Goal: Task Accomplishment & Management: Use online tool/utility

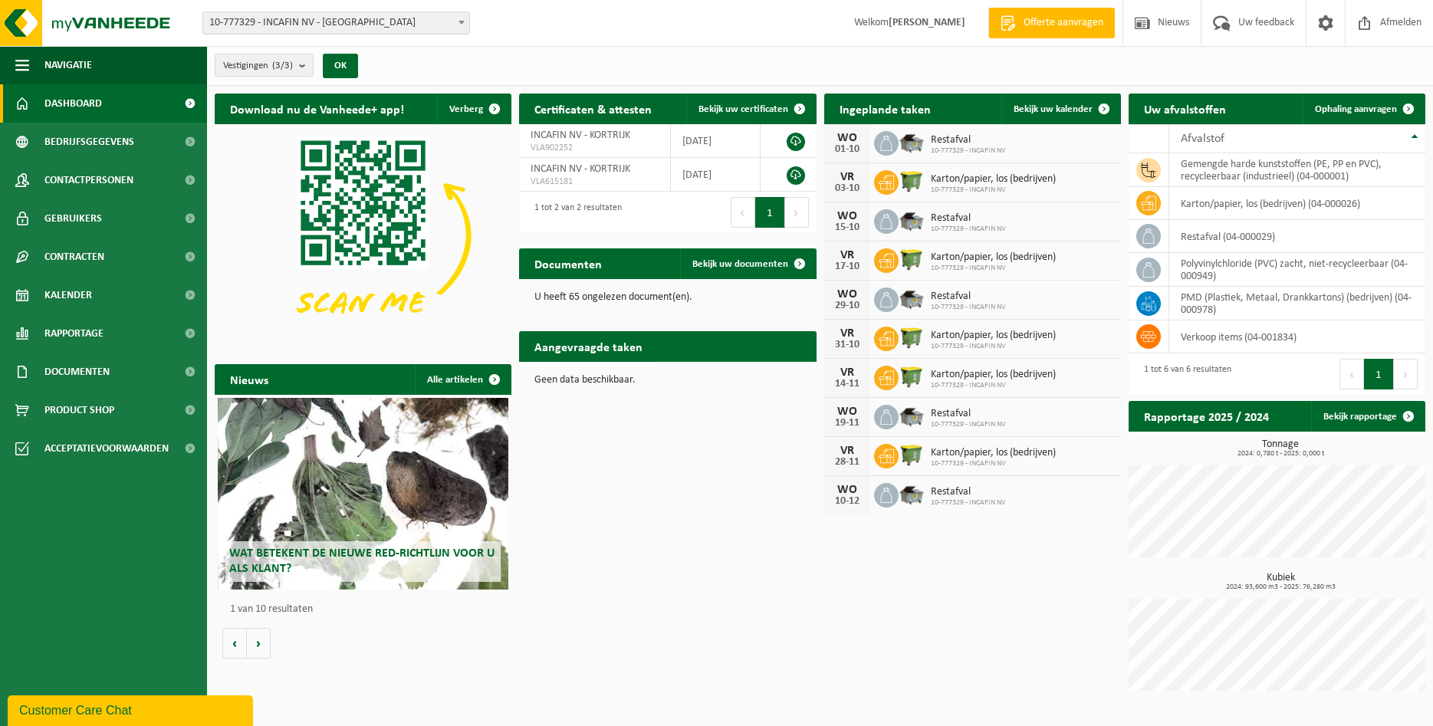
click at [701, 372] on span "Toon de aangevraagde taken" at bounding box center [728, 377] width 119 height 10
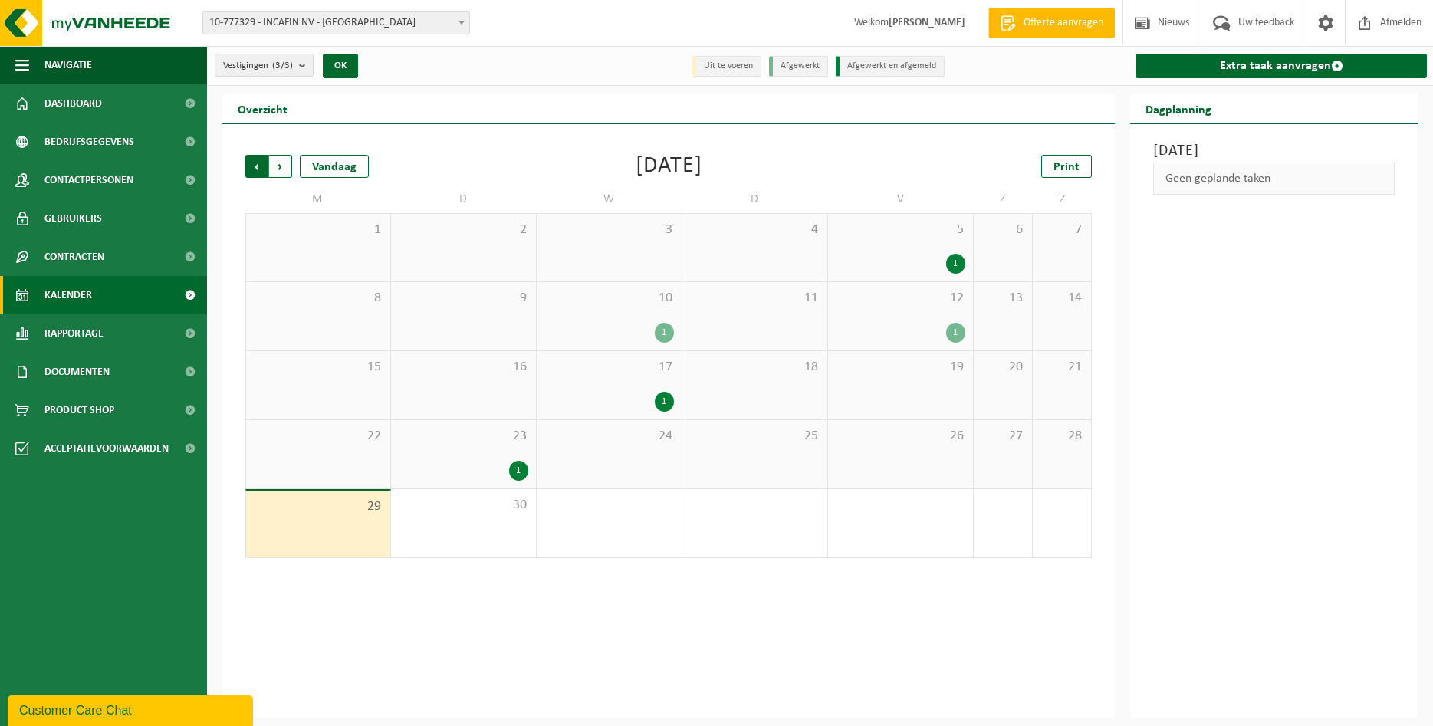
click at [284, 165] on span "Volgende" at bounding box center [280, 166] width 23 height 23
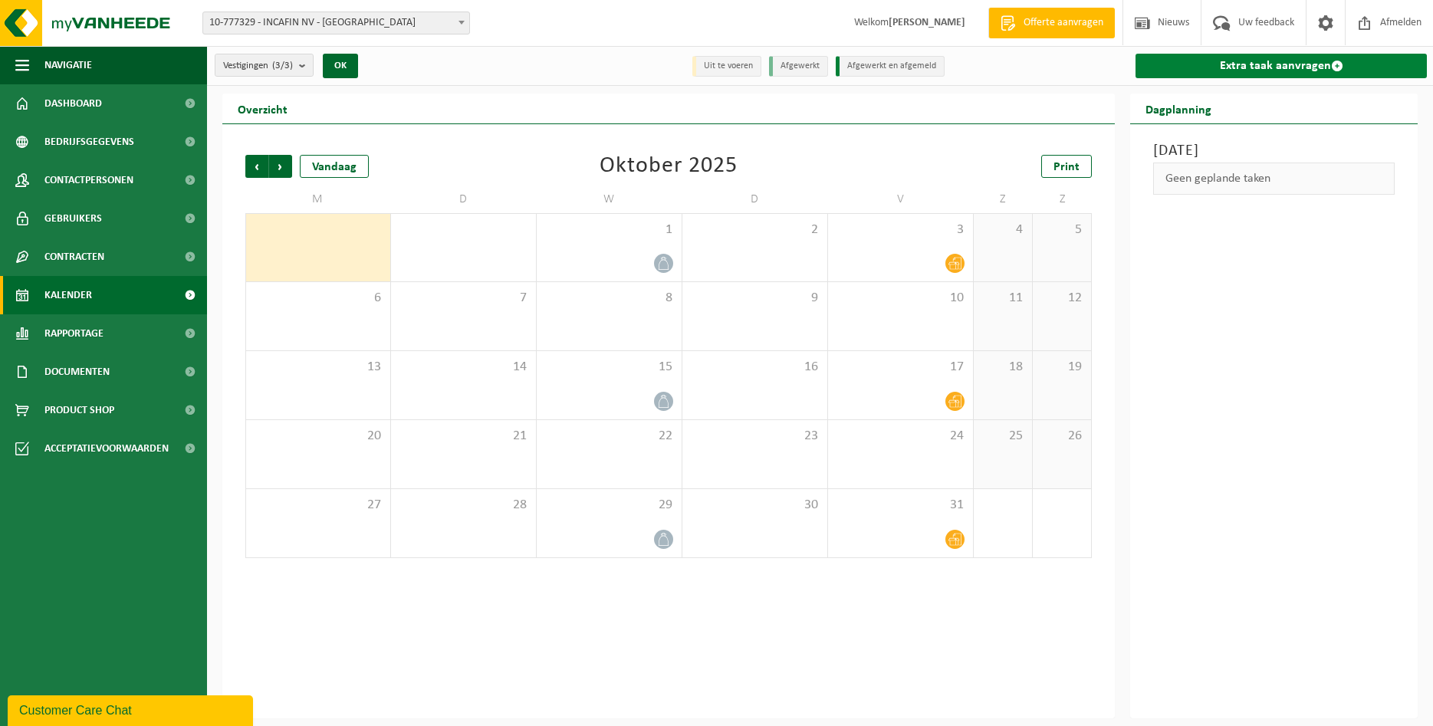
click at [1219, 71] on link "Extra taak aanvragen" at bounding box center [1281, 66] width 291 height 25
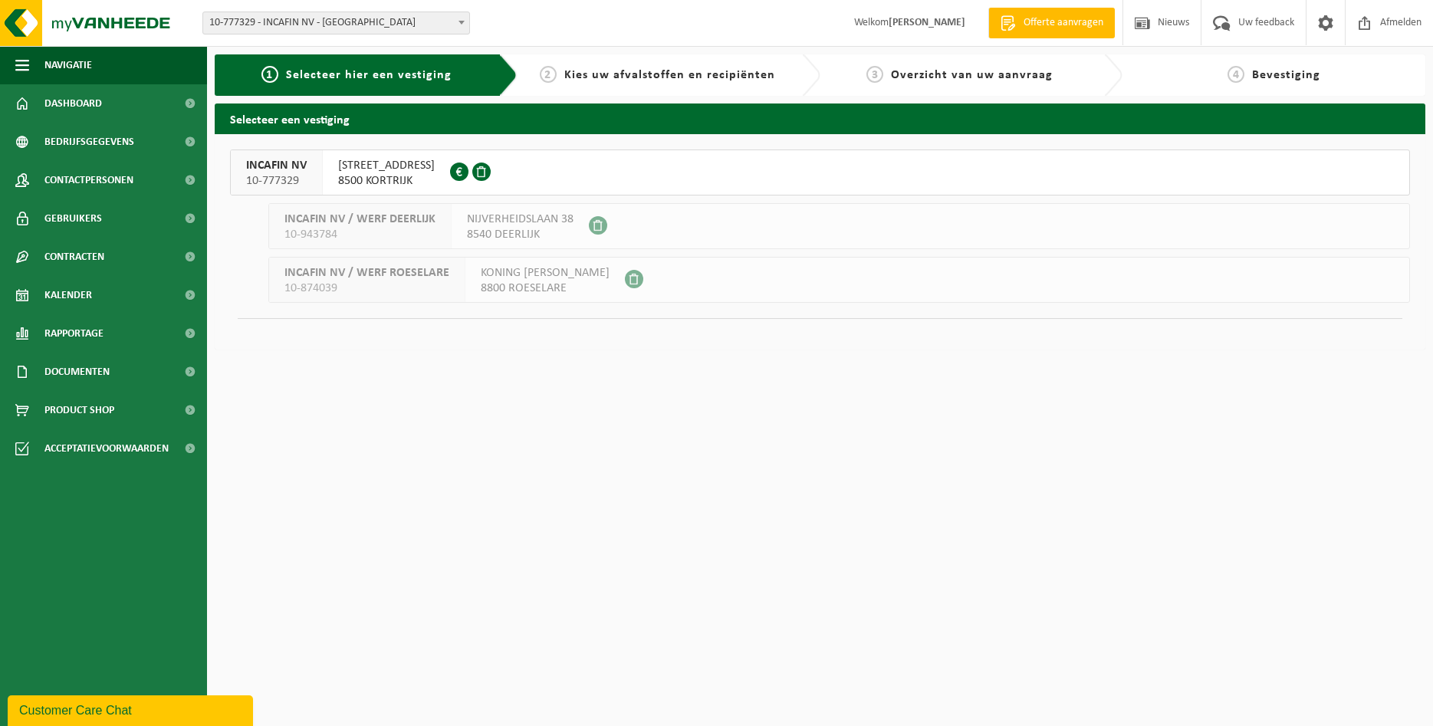
click at [373, 169] on span "IEPERSESTRAAT 59" at bounding box center [386, 165] width 97 height 15
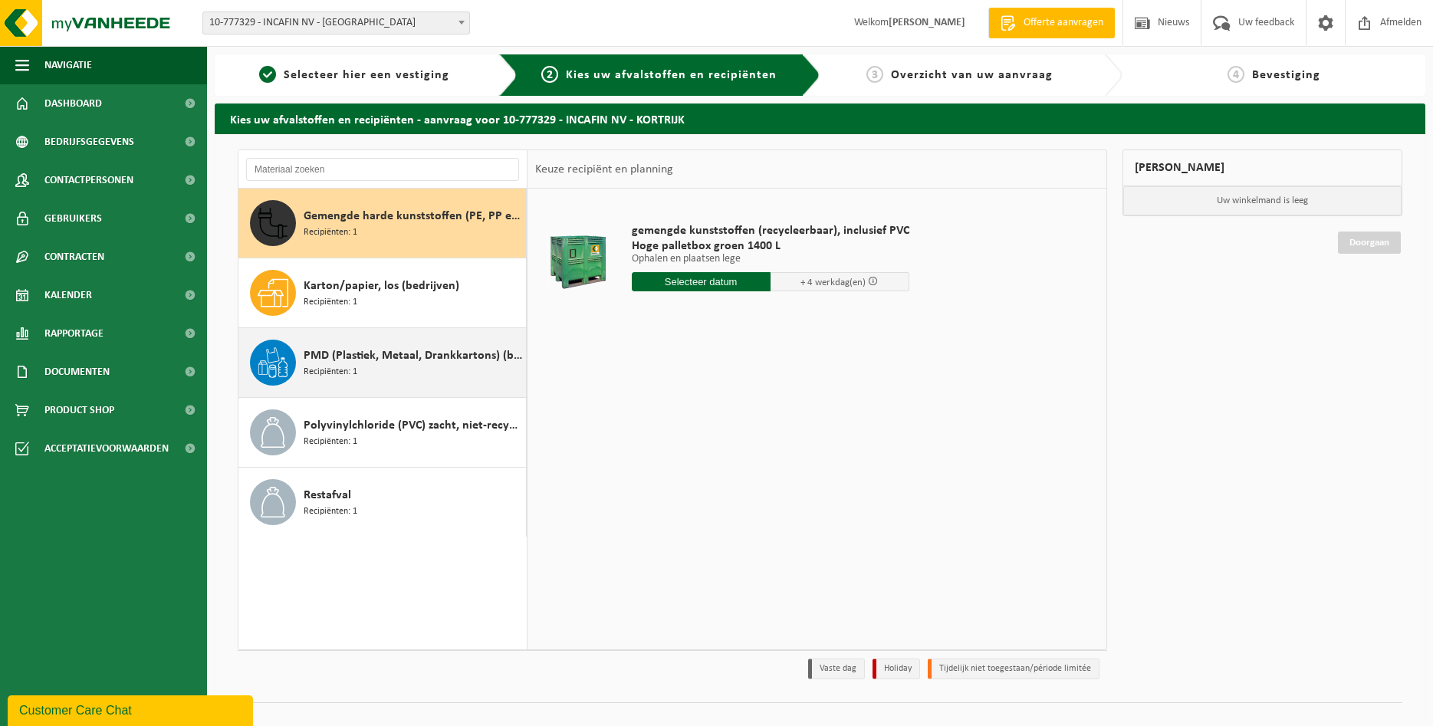
click at [396, 374] on div "PMD (Plastiek, Metaal, Drankkartons) (bedrijven) Recipiënten: 1" at bounding box center [413, 363] width 219 height 46
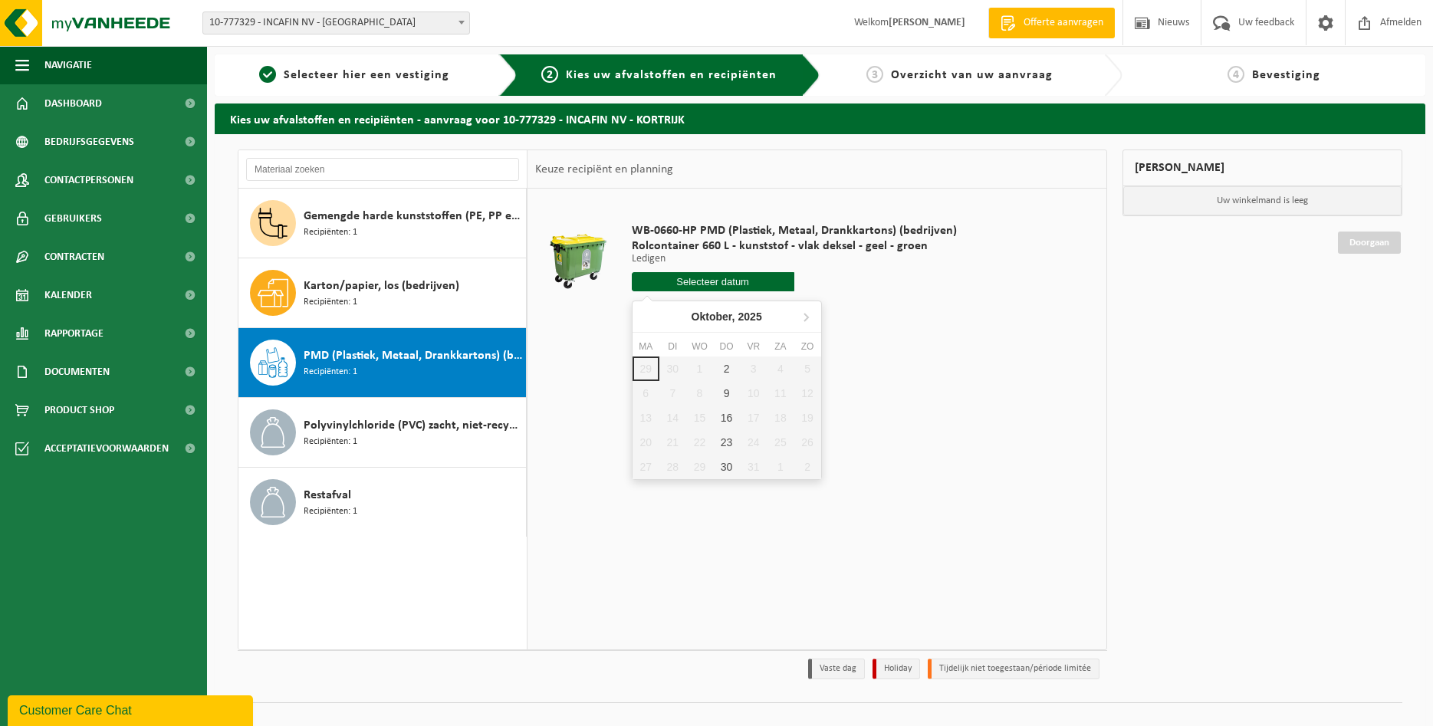
click at [707, 281] on input "text" at bounding box center [713, 281] width 163 height 19
click at [729, 420] on div "16" at bounding box center [726, 418] width 27 height 25
type input "Van 2025-10-16"
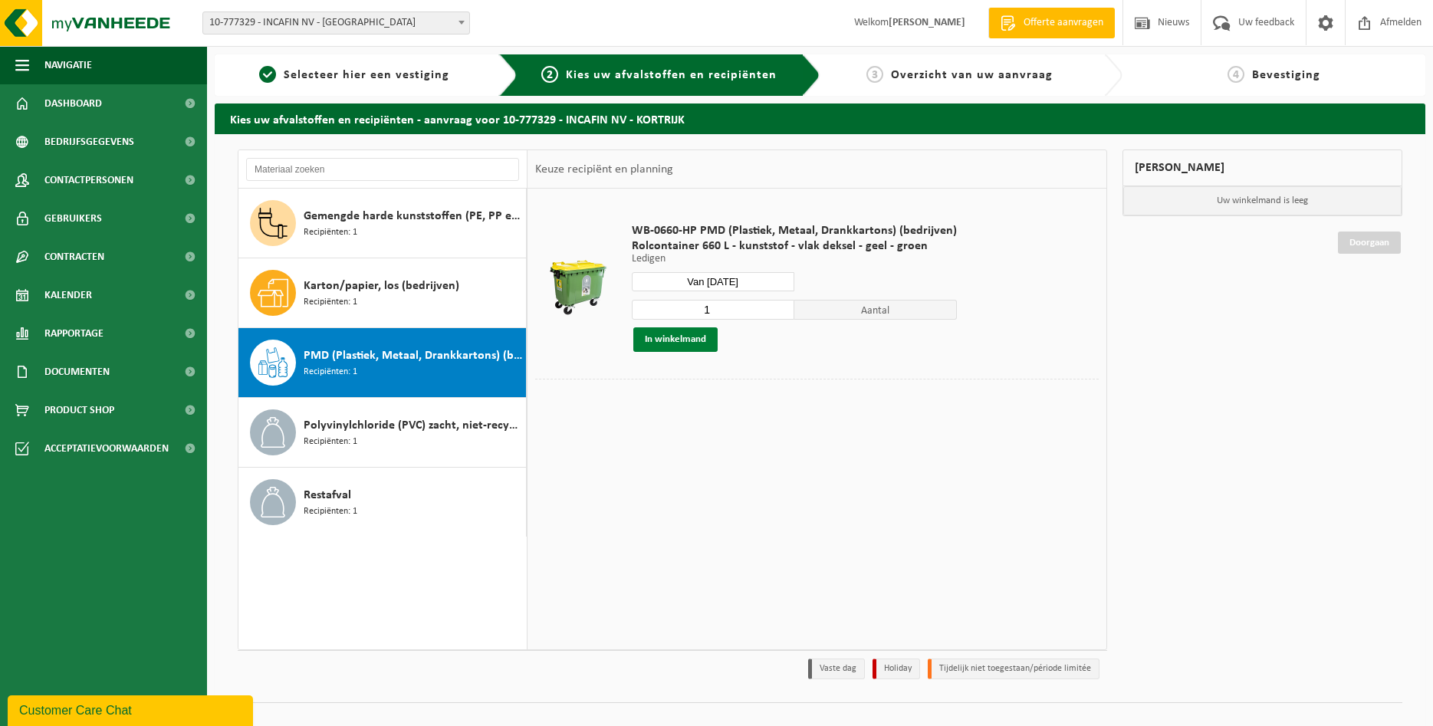
click at [675, 342] on button "In winkelmand" at bounding box center [675, 339] width 84 height 25
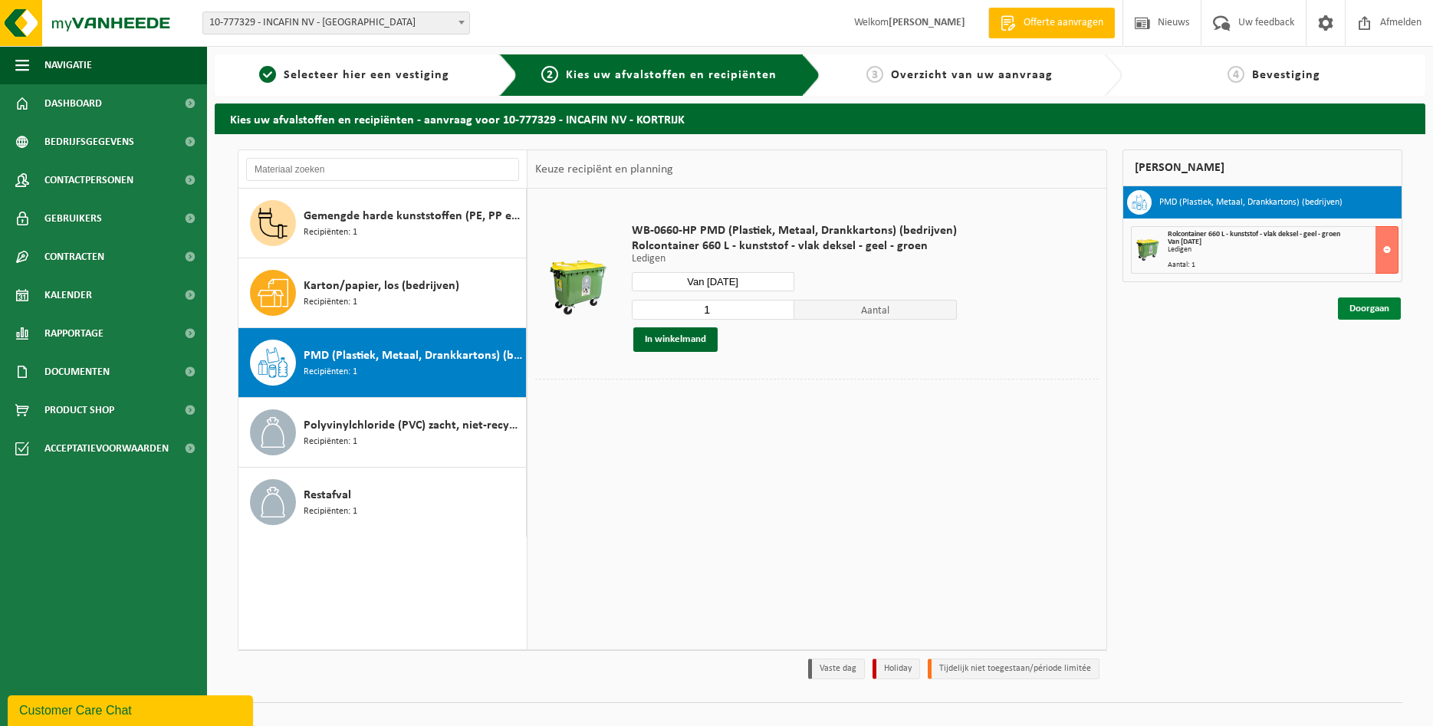
click at [1371, 311] on link "Doorgaan" at bounding box center [1369, 309] width 63 height 22
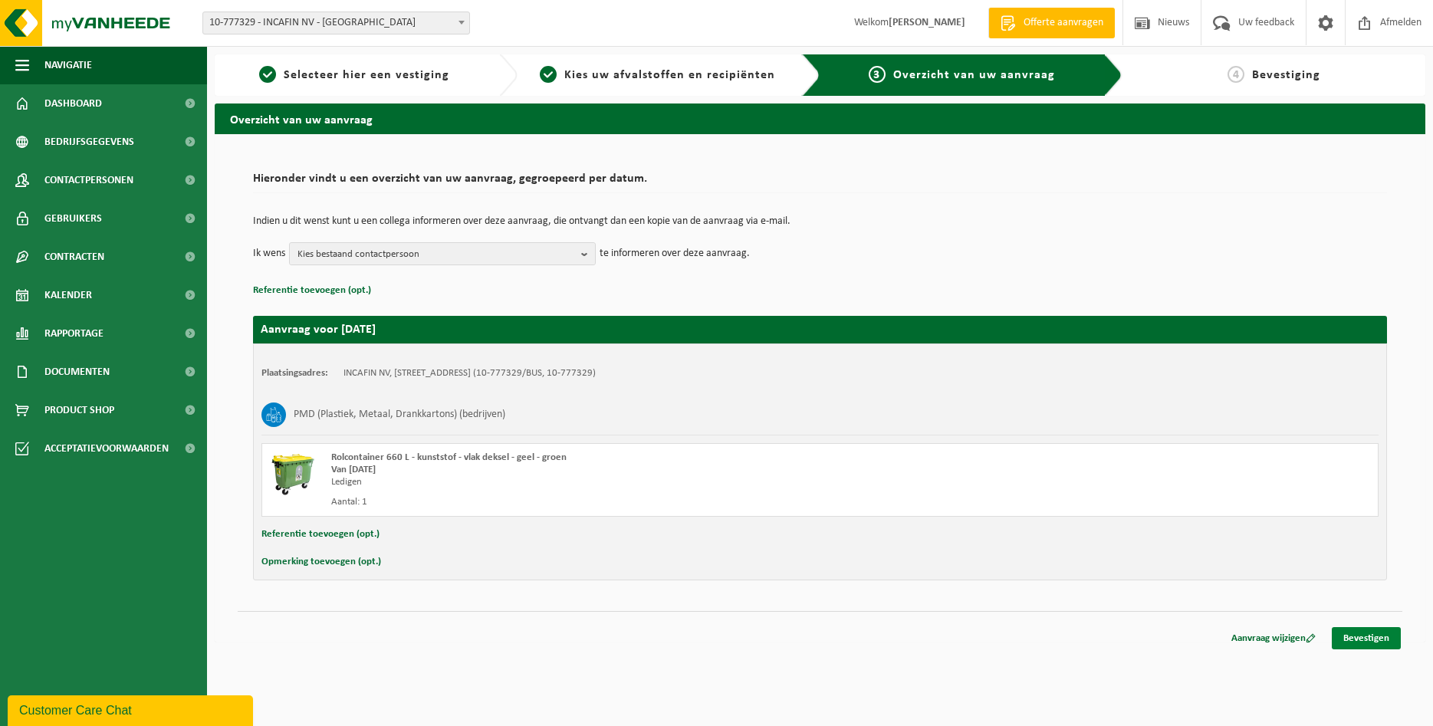
click at [1351, 633] on link "Bevestigen" at bounding box center [1366, 638] width 69 height 22
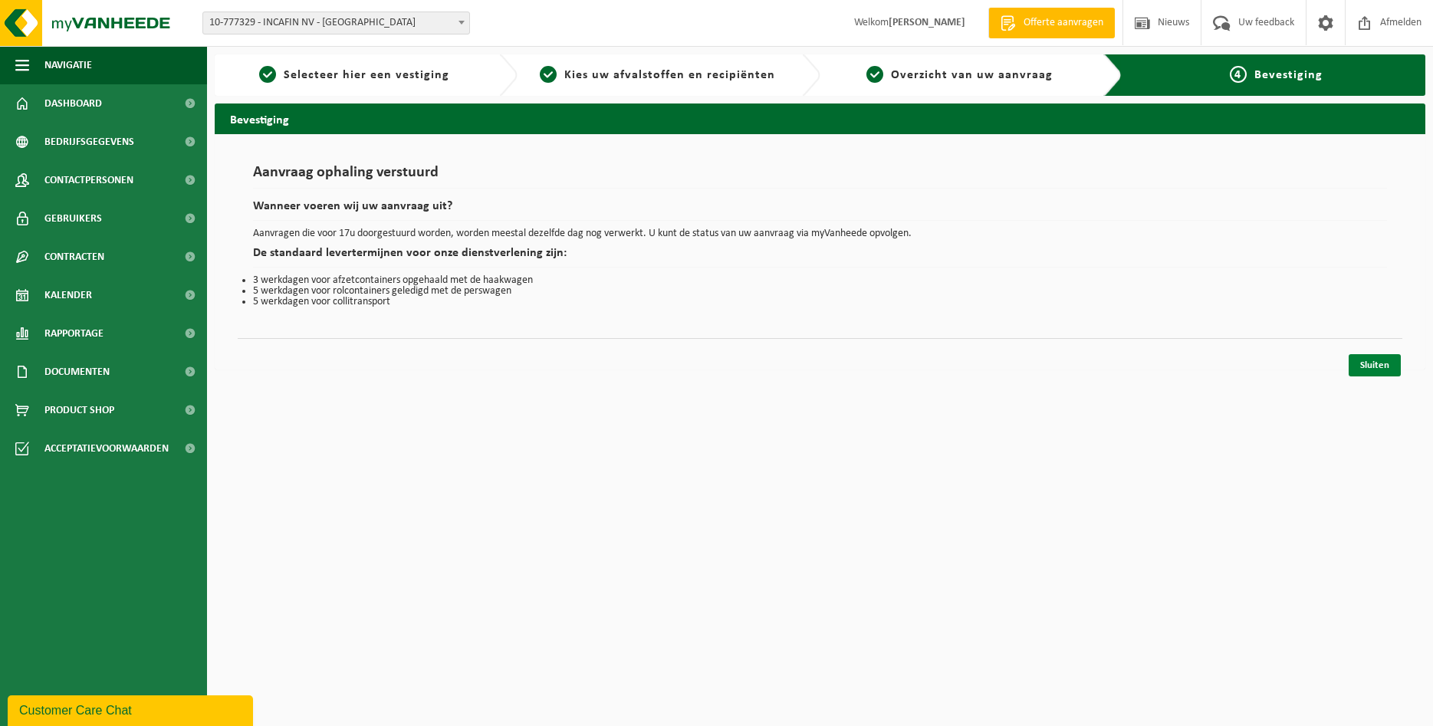
click at [1375, 368] on link "Sluiten" at bounding box center [1375, 365] width 52 height 22
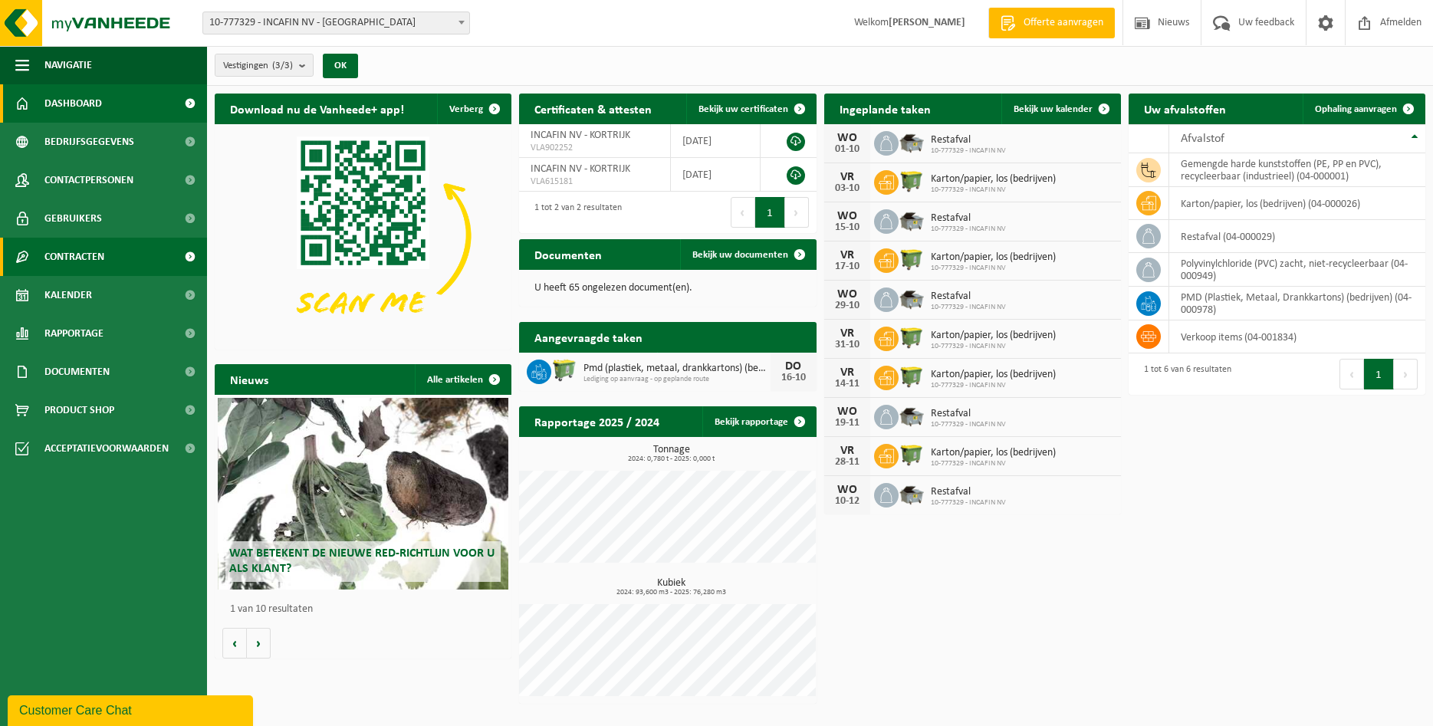
click at [141, 258] on link "Contracten" at bounding box center [103, 257] width 207 height 38
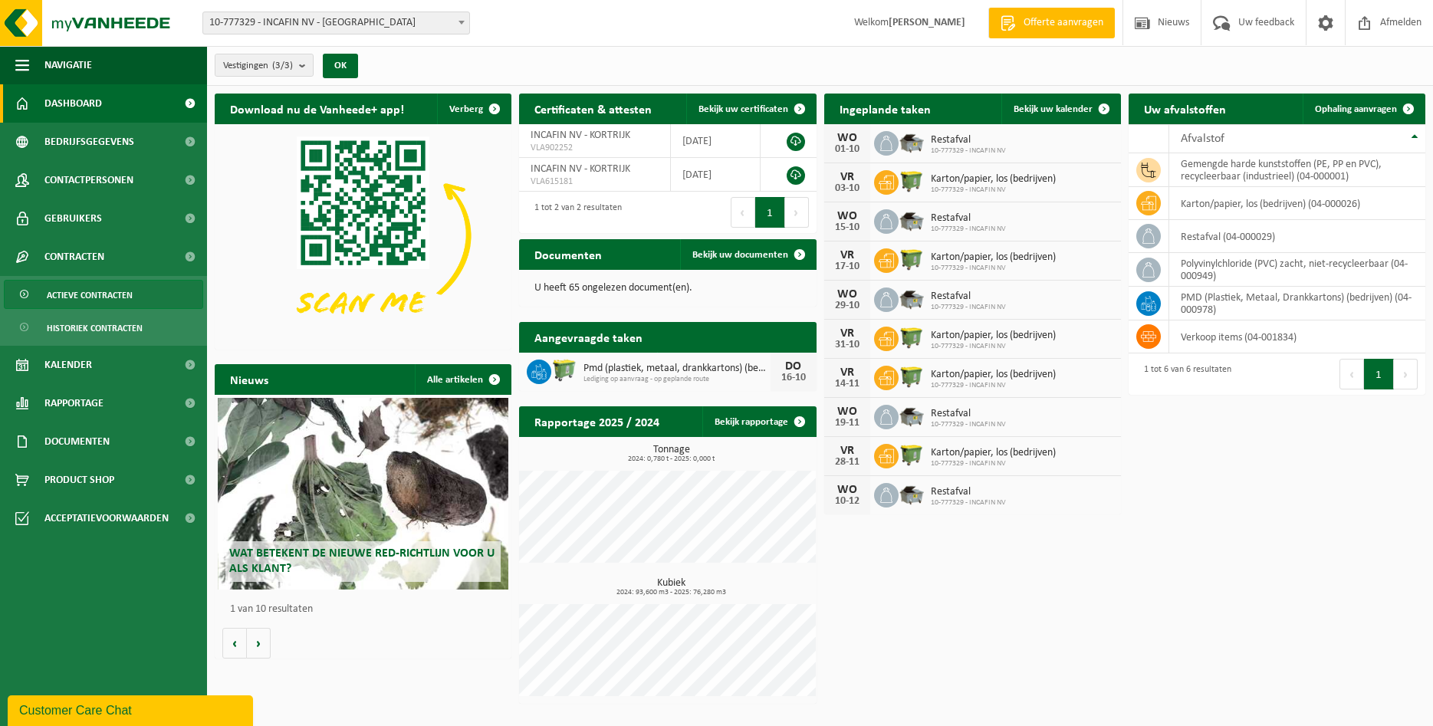
click at [128, 286] on span "Actieve contracten" at bounding box center [90, 295] width 86 height 29
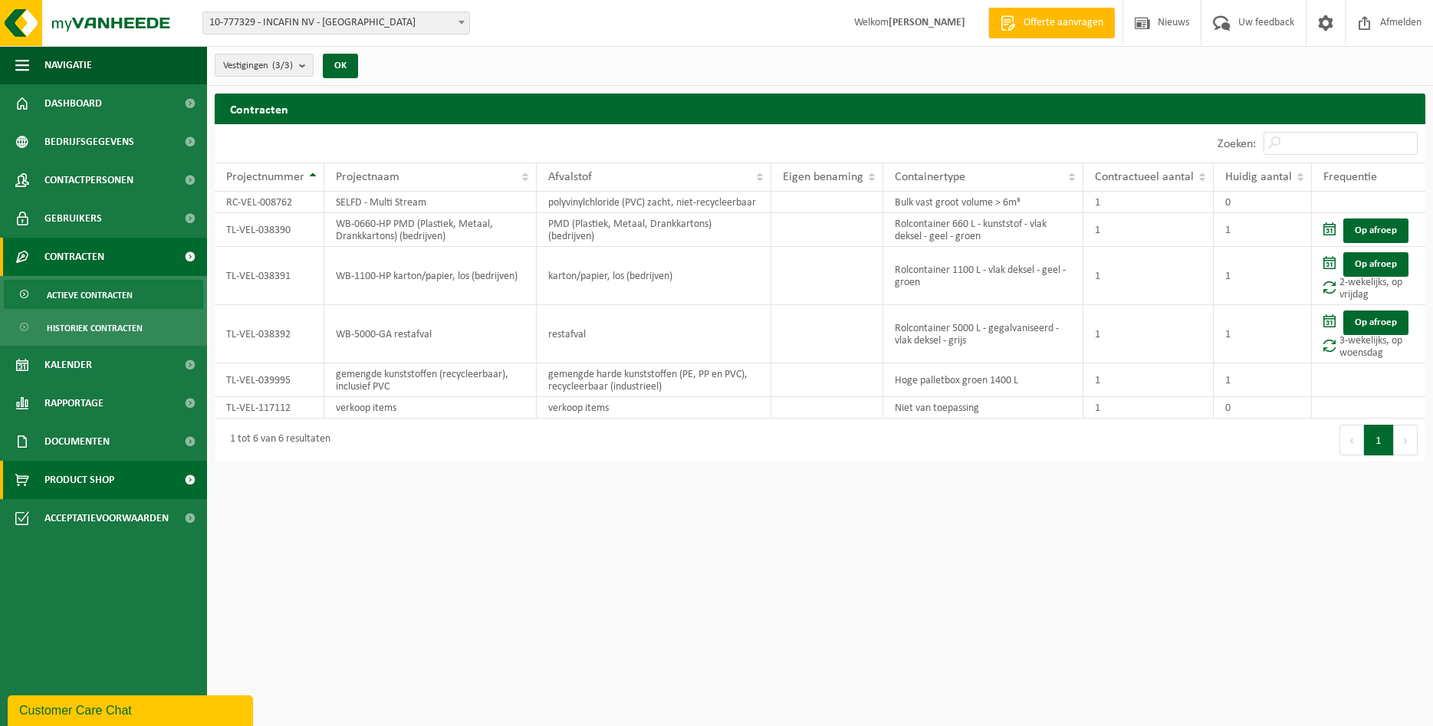
click at [190, 478] on span at bounding box center [190, 480] width 35 height 38
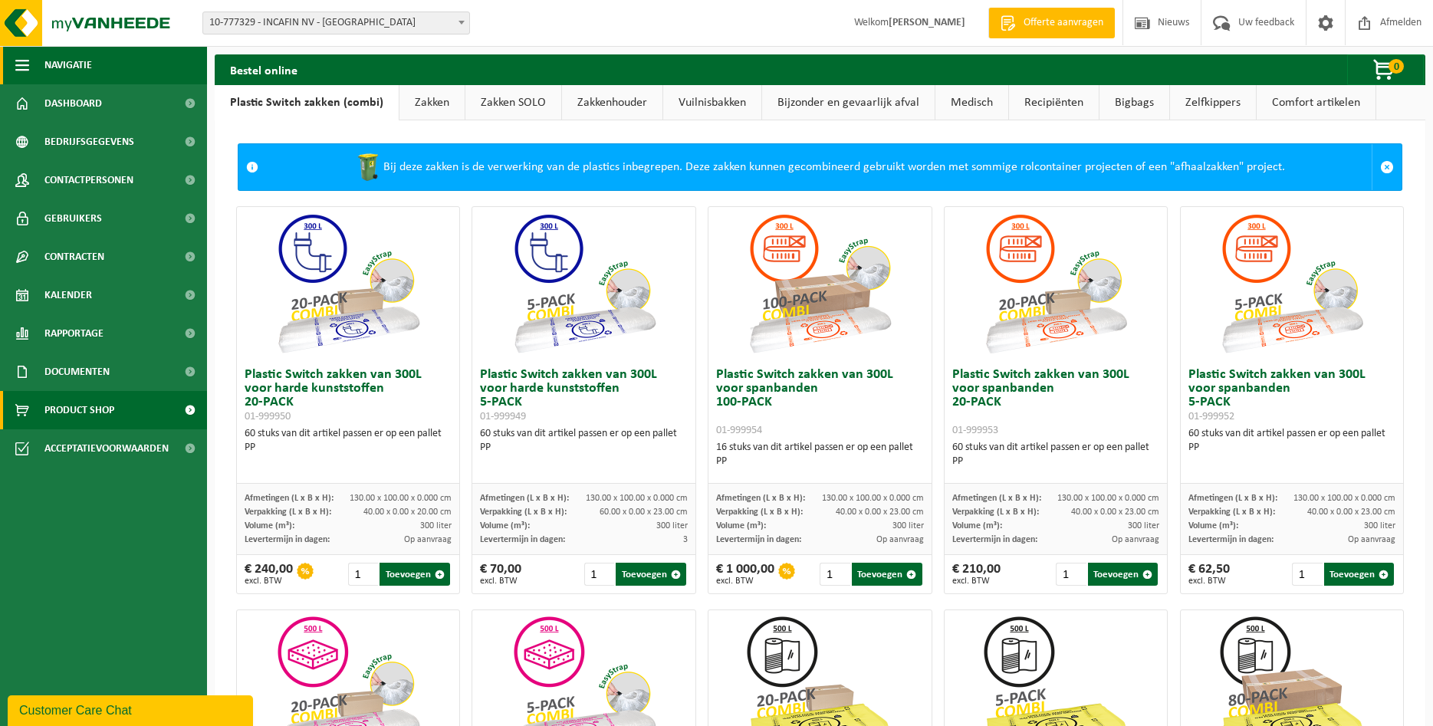
click at [24, 66] on span "button" at bounding box center [22, 65] width 14 height 38
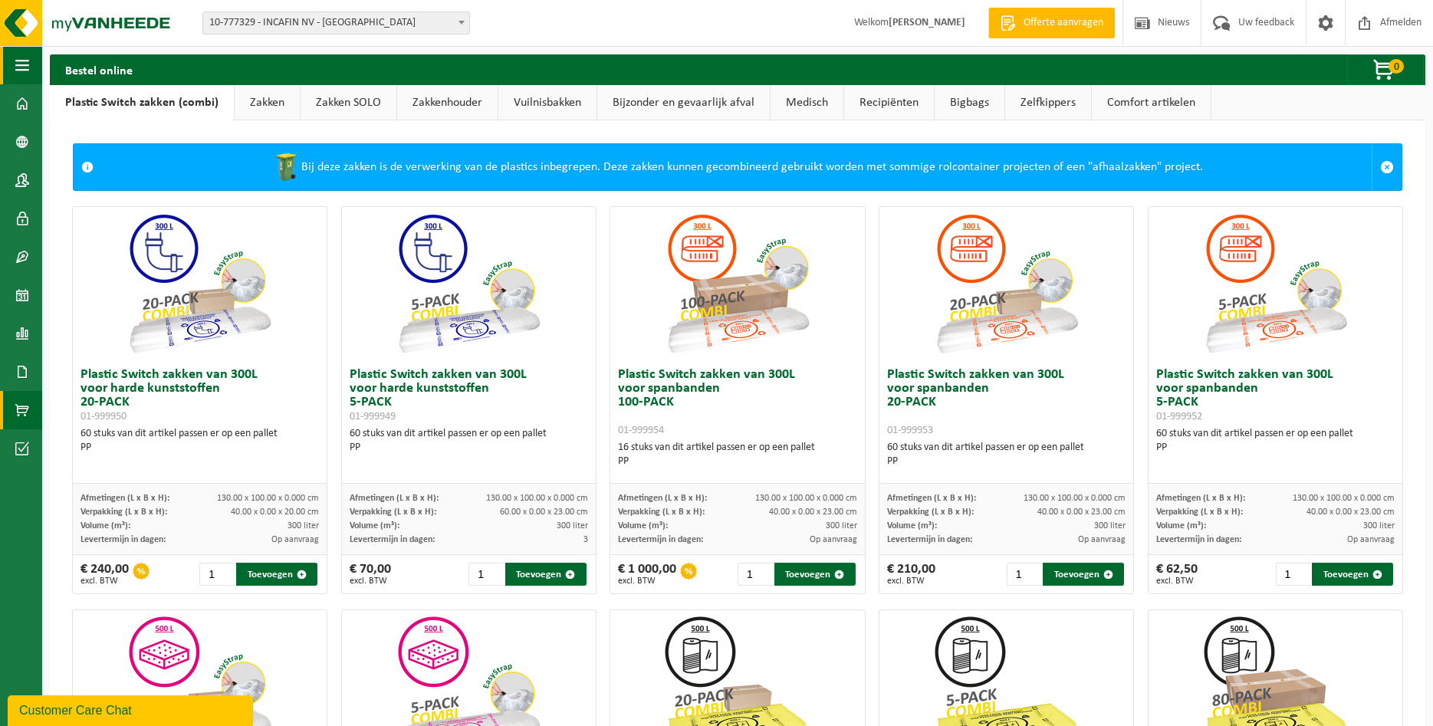
click at [24, 66] on span "button" at bounding box center [22, 65] width 14 height 38
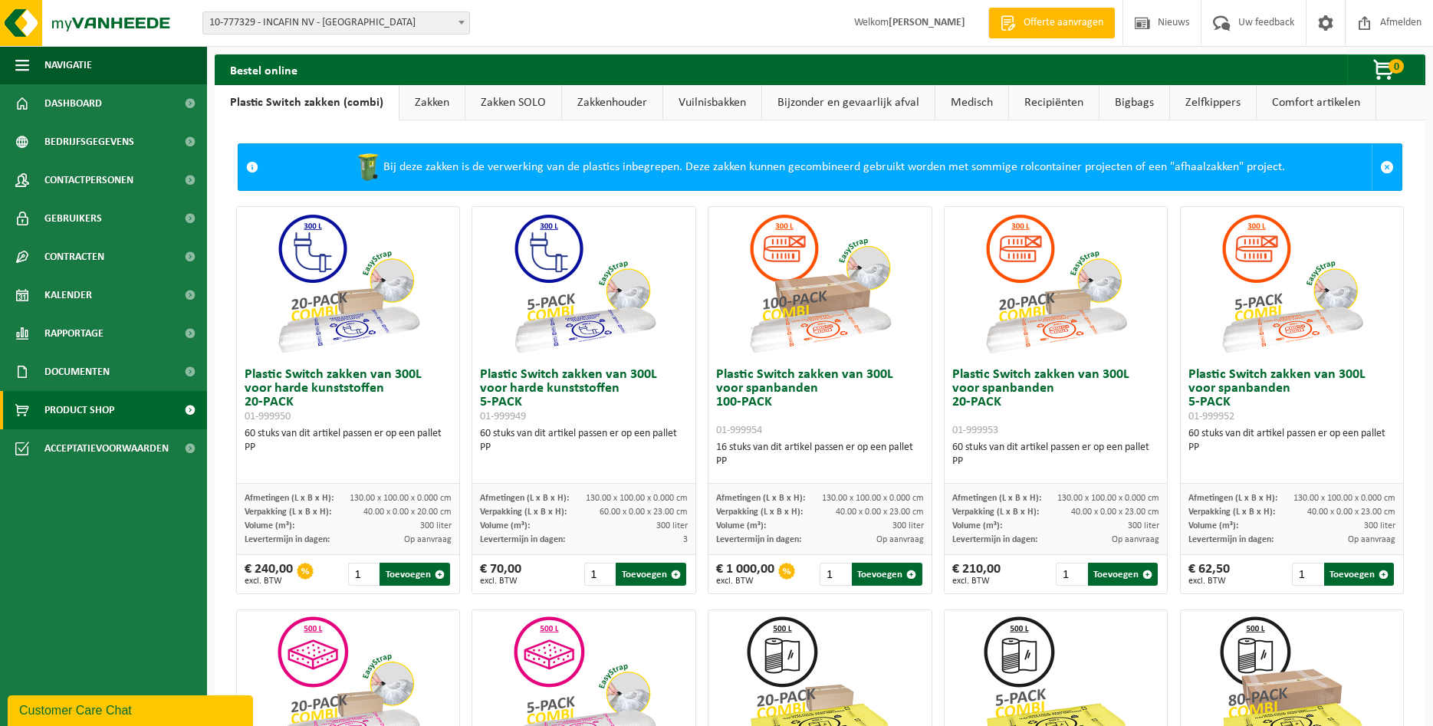
click at [428, 111] on link "Zakken" at bounding box center [432, 102] width 65 height 35
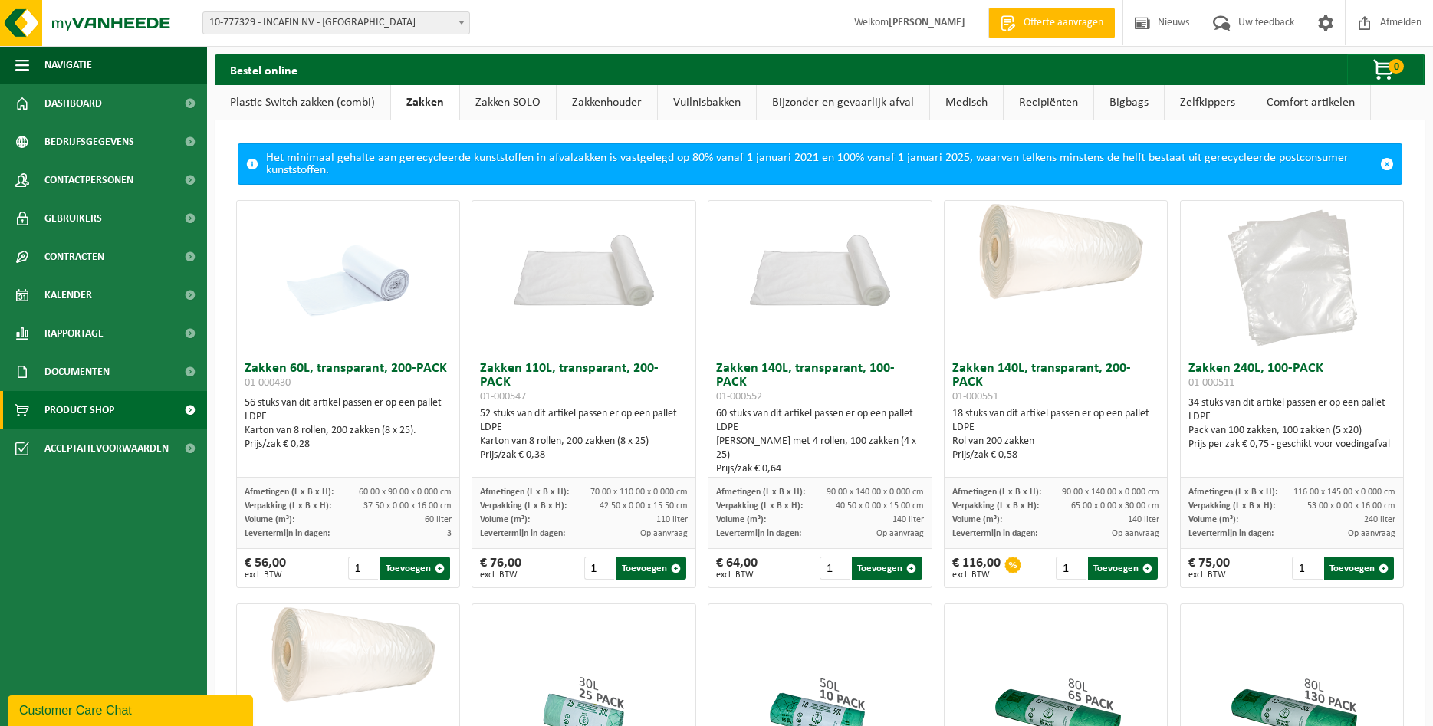
click at [528, 112] on link "Zakken SOLO" at bounding box center [508, 102] width 96 height 35
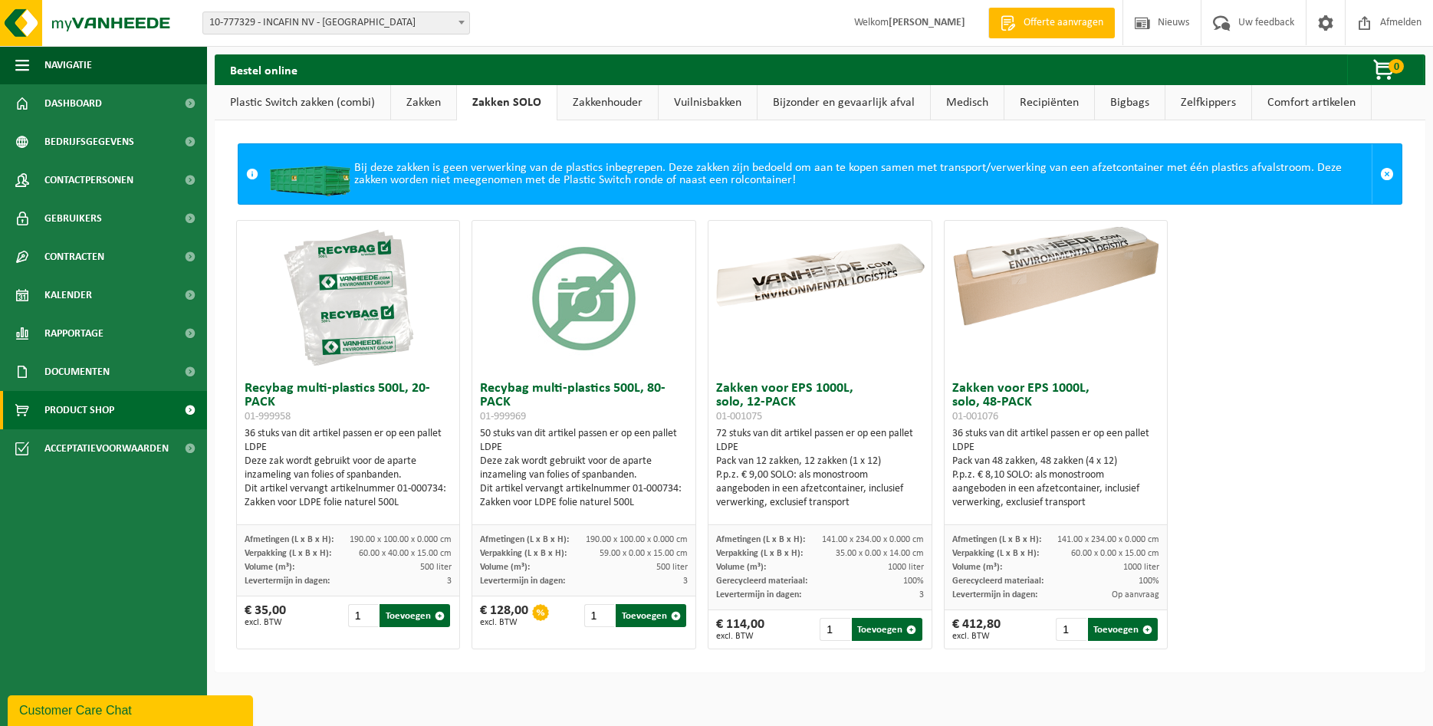
click at [853, 108] on link "Bijzonder en gevaarlijk afval" at bounding box center [844, 102] width 173 height 35
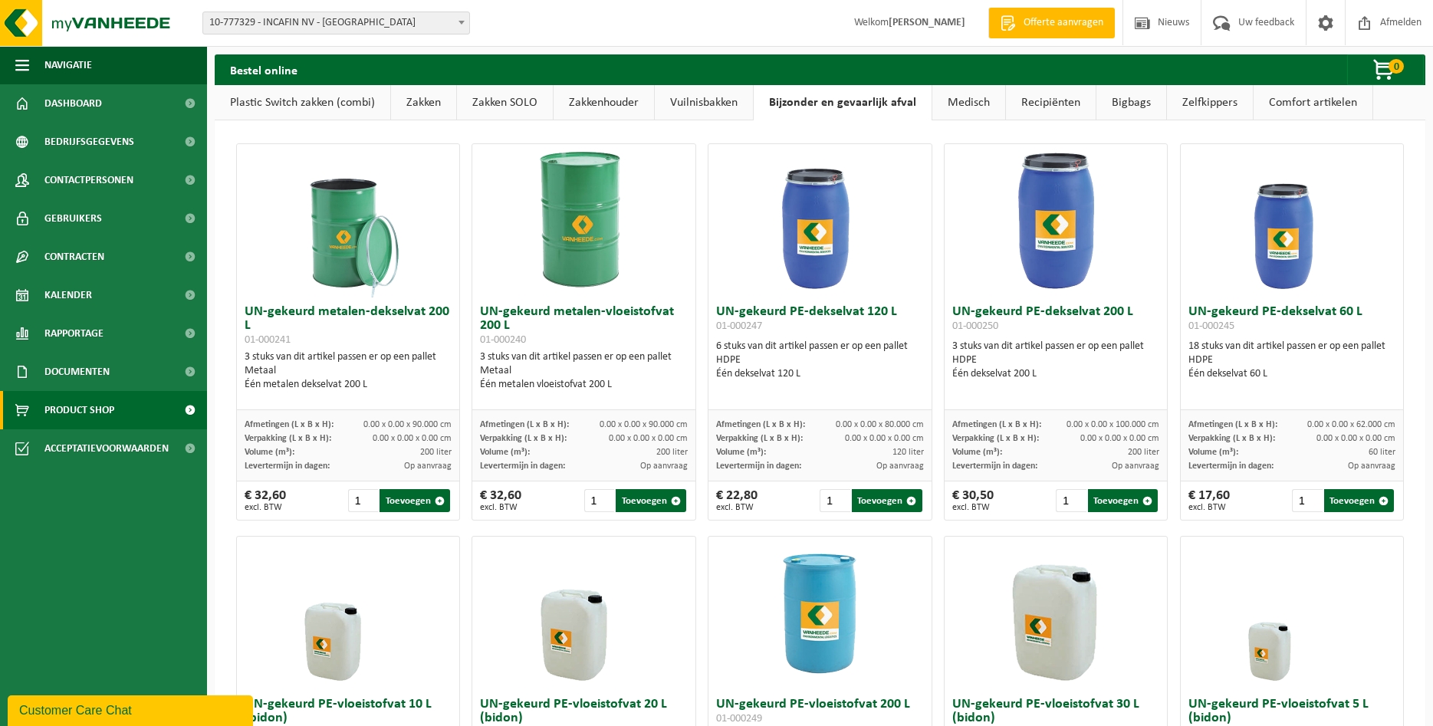
click at [959, 113] on link "Medisch" at bounding box center [968, 102] width 73 height 35
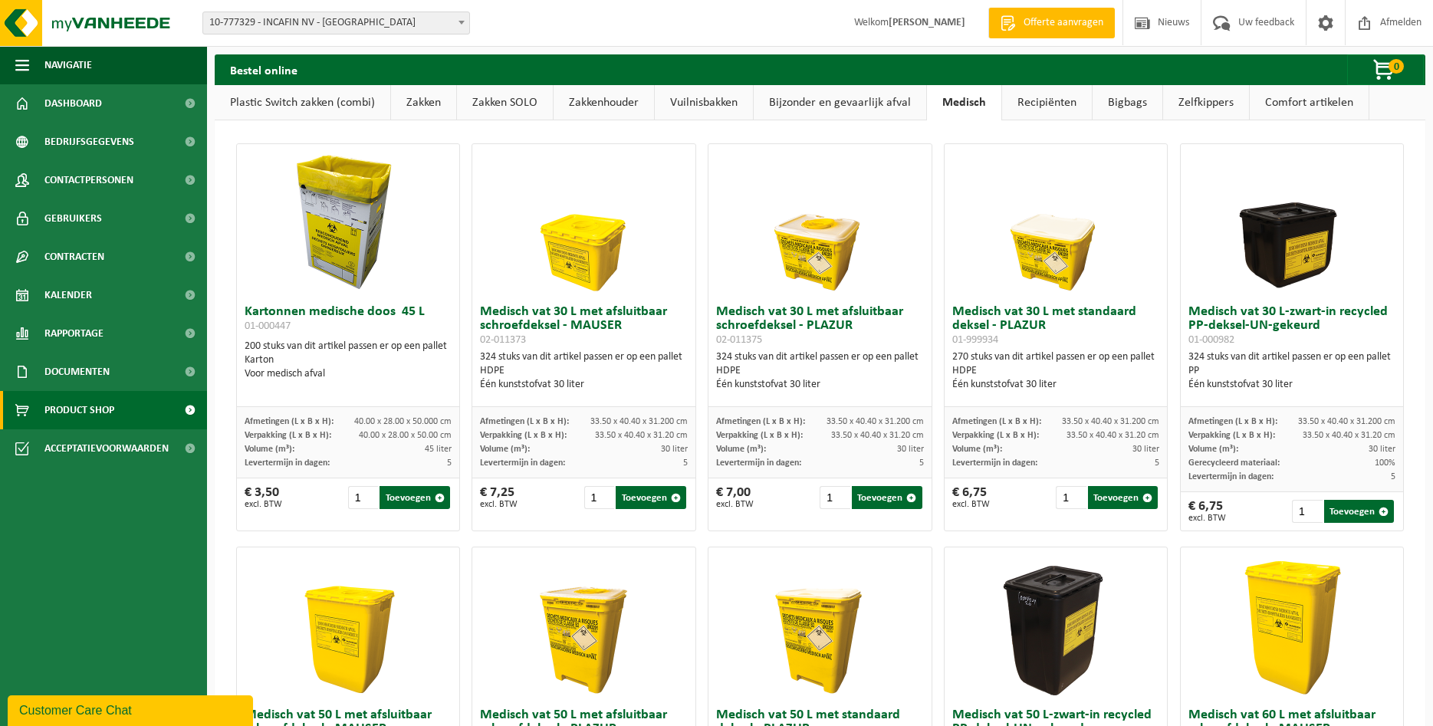
click at [1009, 107] on link "Recipiënten" at bounding box center [1047, 102] width 90 height 35
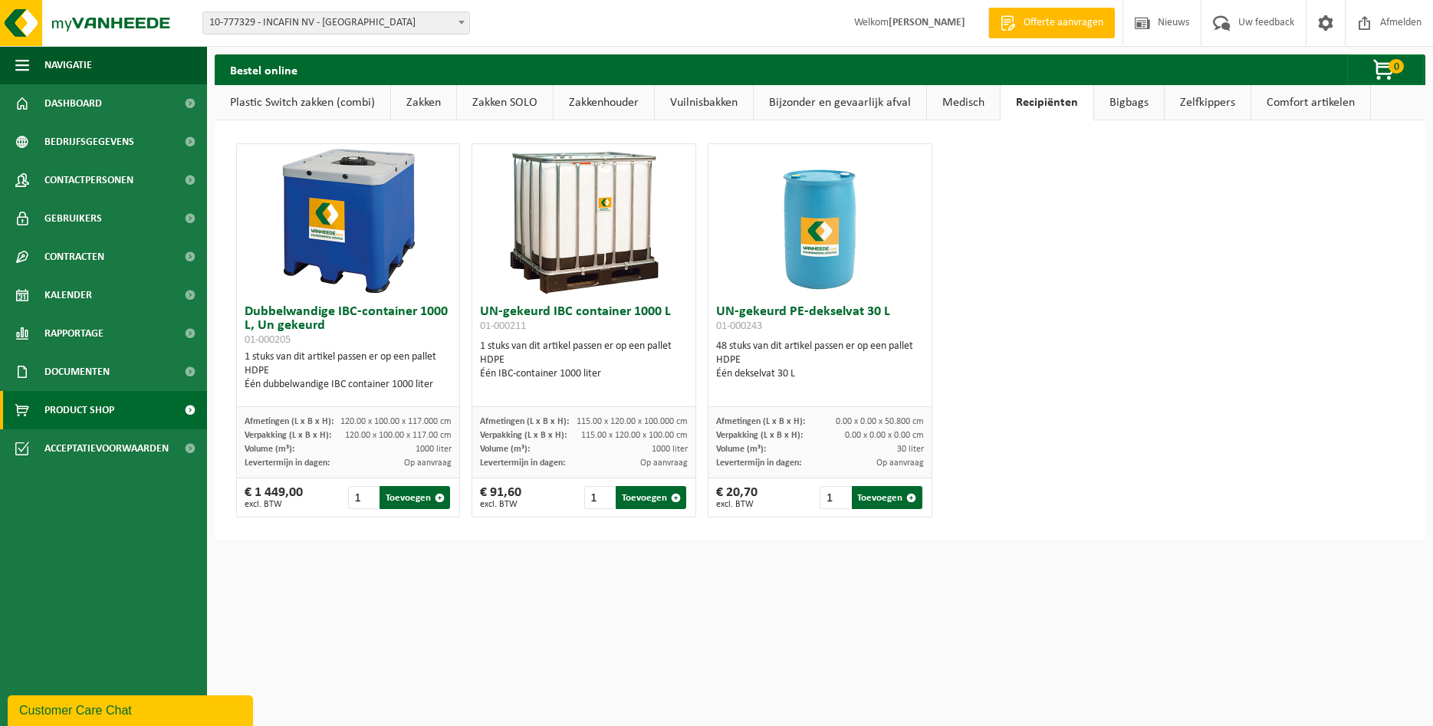
click at [1138, 109] on link "Bigbags" at bounding box center [1129, 102] width 70 height 35
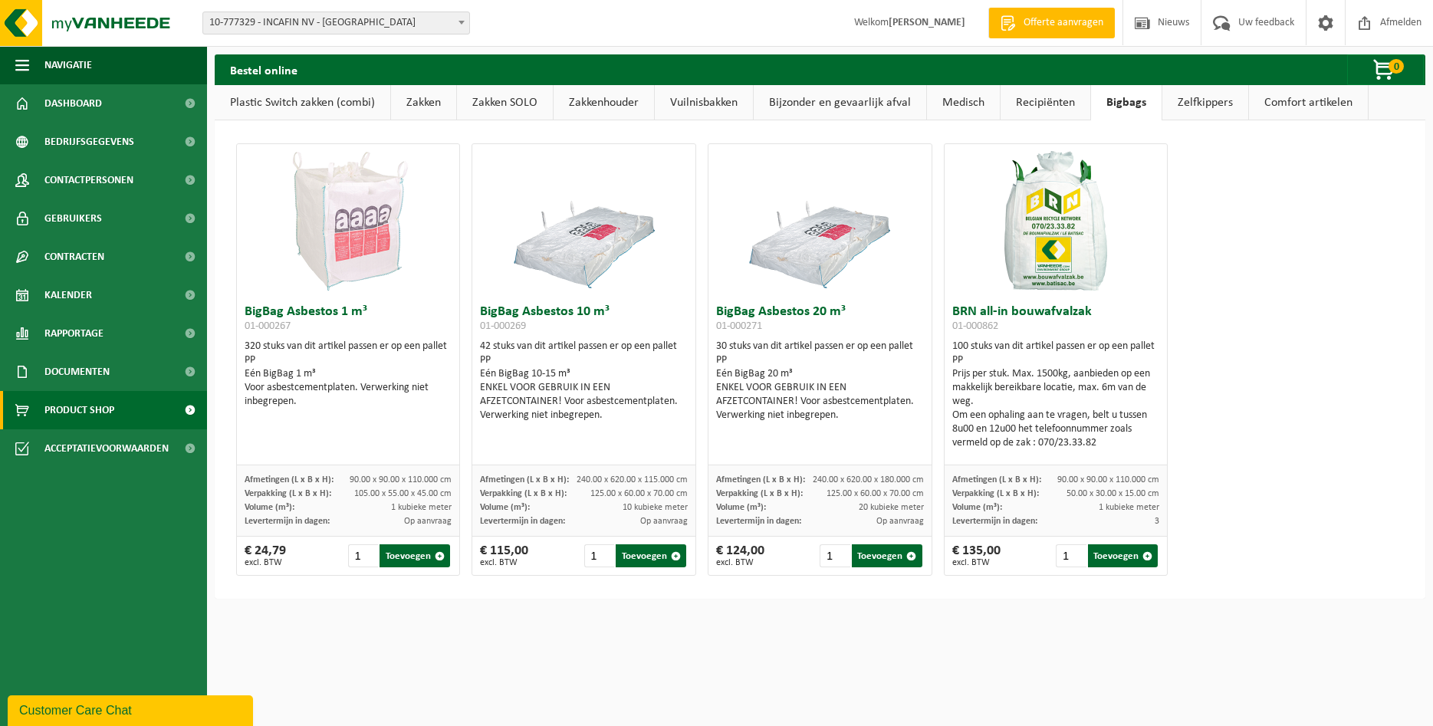
click at [1202, 112] on link "Zelfkippers" at bounding box center [1206, 102] width 86 height 35
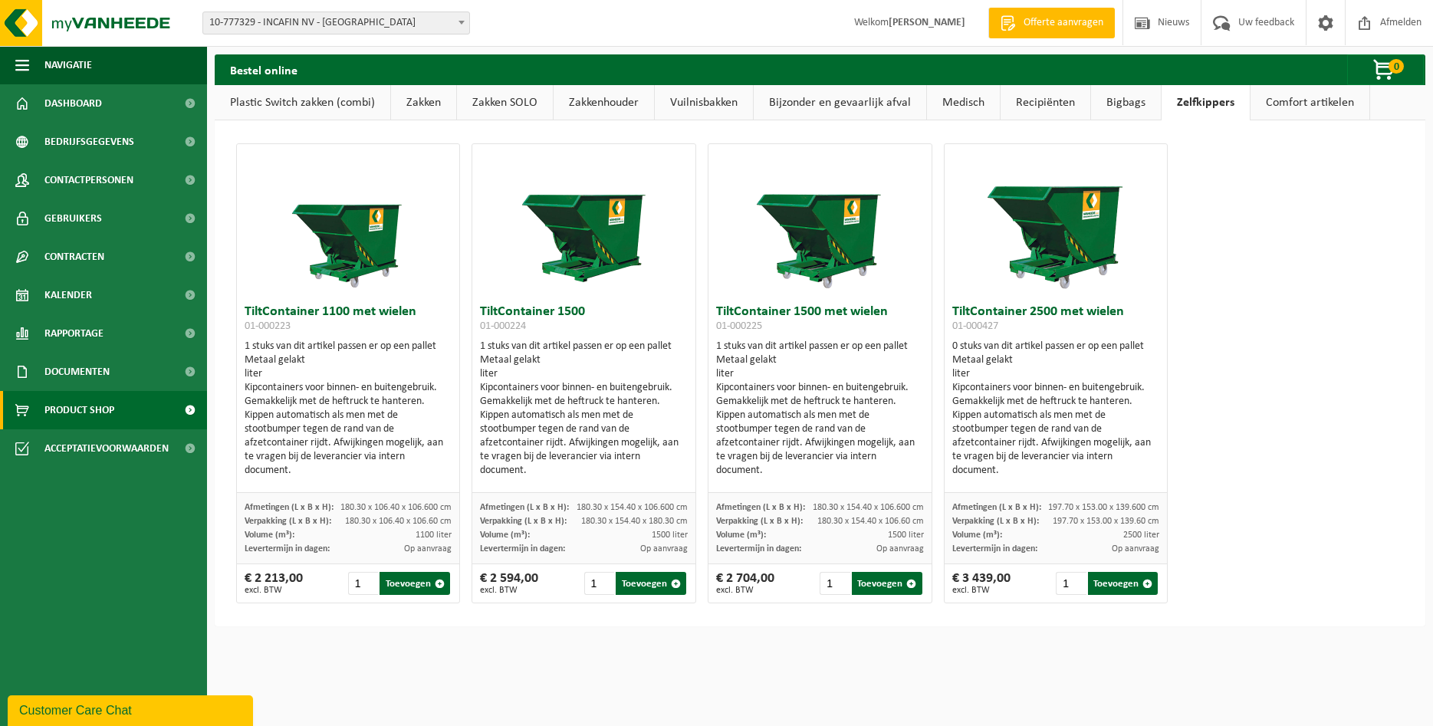
click at [1287, 104] on link "Comfort artikelen" at bounding box center [1310, 102] width 119 height 35
